Goal: Task Accomplishment & Management: Understand process/instructions

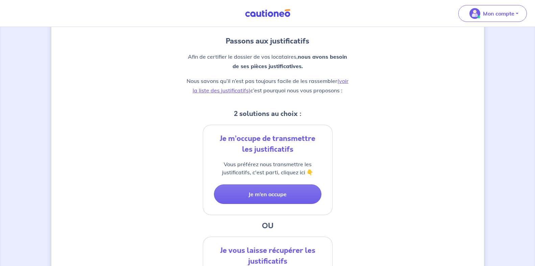
scroll to position [68, 0]
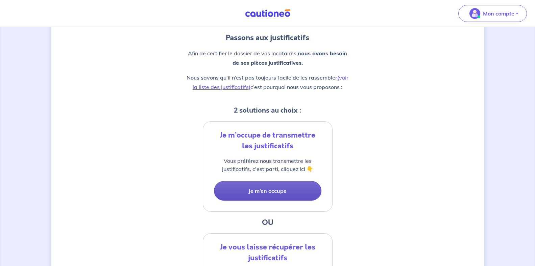
click at [274, 182] on button "Je m’en occupe" at bounding box center [267, 191] width 107 height 20
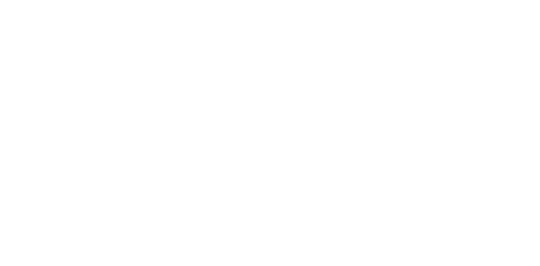
click at [271, 0] on html "Navigated to new page at /pbi/upload/tuto/" at bounding box center [270, 0] width 540 height 0
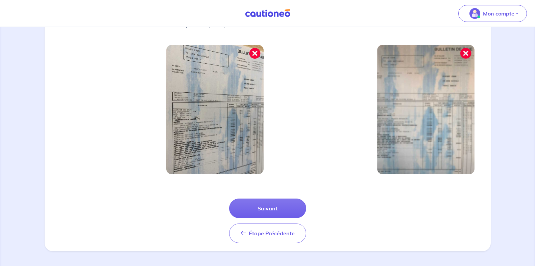
scroll to position [217, 0]
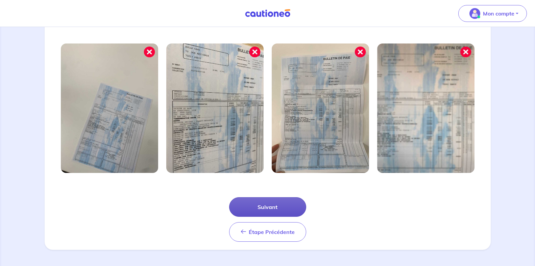
click at [288, 207] on button "Suivant" at bounding box center [267, 208] width 77 height 20
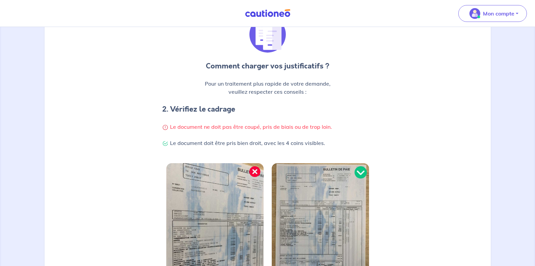
scroll to position [169, 0]
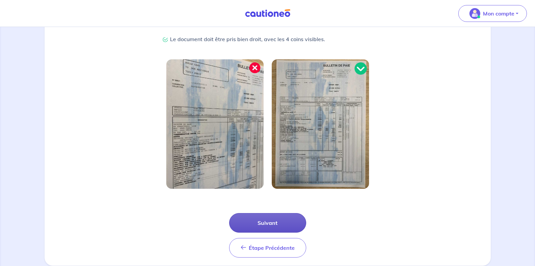
click at [269, 225] on button "Suivant" at bounding box center [267, 223] width 77 height 20
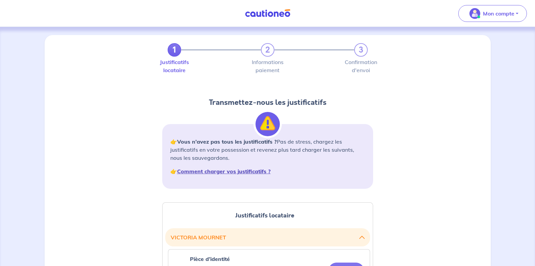
click at [191, 171] on strong "Comment charger vos justificatifs ?" at bounding box center [224, 171] width 94 height 7
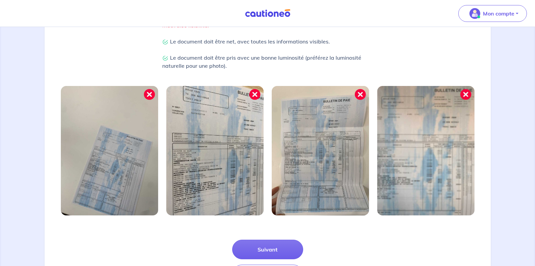
scroll to position [217, 0]
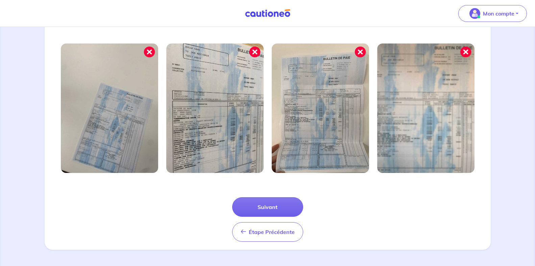
click at [106, 105] on img at bounding box center [109, 109] width 97 height 130
click at [262, 209] on button "Suivant" at bounding box center [267, 208] width 71 height 20
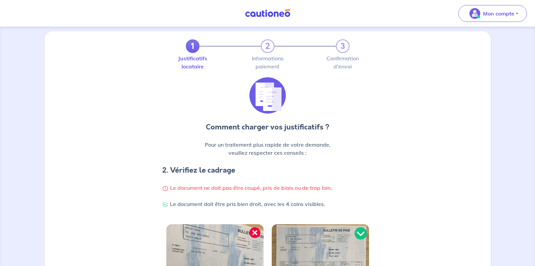
scroll to position [0, 0]
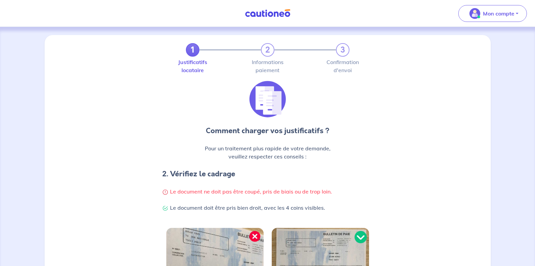
click at [267, 98] on img at bounding box center [267, 99] width 36 height 36
click at [404, 219] on div "Comment charger vos justificatifs ? Pour un traitement plus rapide de votre dem…" at bounding box center [268, 150] width 438 height 139
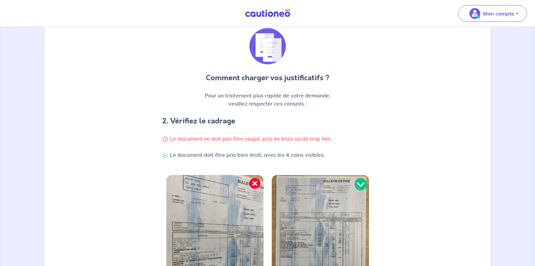
scroll to position [50, 0]
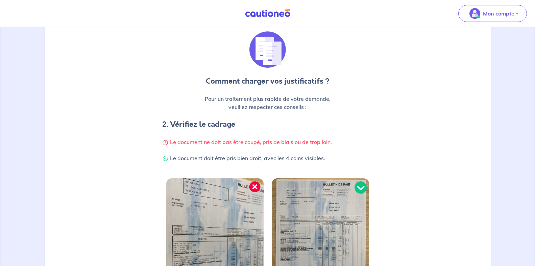
click at [260, 50] on img at bounding box center [267, 49] width 36 height 36
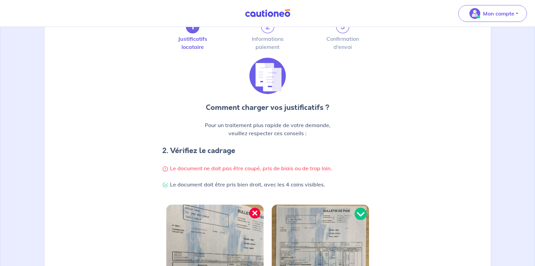
scroll to position [0, 0]
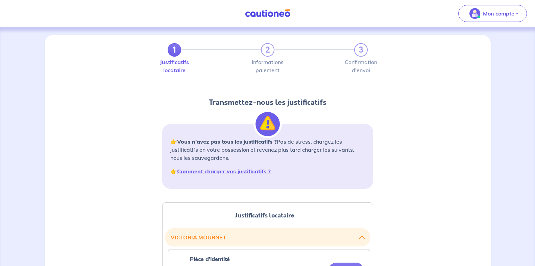
click at [172, 143] on p "👉 Vous n’avez pas tous les justificatifs ? Pas de stress, chargez les justifica…" at bounding box center [267, 150] width 195 height 24
click at [173, 140] on p "👉 Vous n’avez pas tous les justificatifs ? Pas de stress, chargez les justifica…" at bounding box center [267, 150] width 195 height 24
drag, startPoint x: 173, startPoint y: 143, endPoint x: 178, endPoint y: 163, distance: 21.0
click at [174, 145] on p "👉 Vous n’avez pas tous les justificatifs ? Pas de stress, chargez les justifica…" at bounding box center [267, 150] width 195 height 24
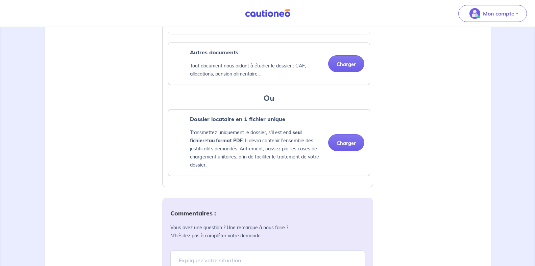
scroll to position [507, 0]
